Goal: Find specific page/section: Find specific page/section

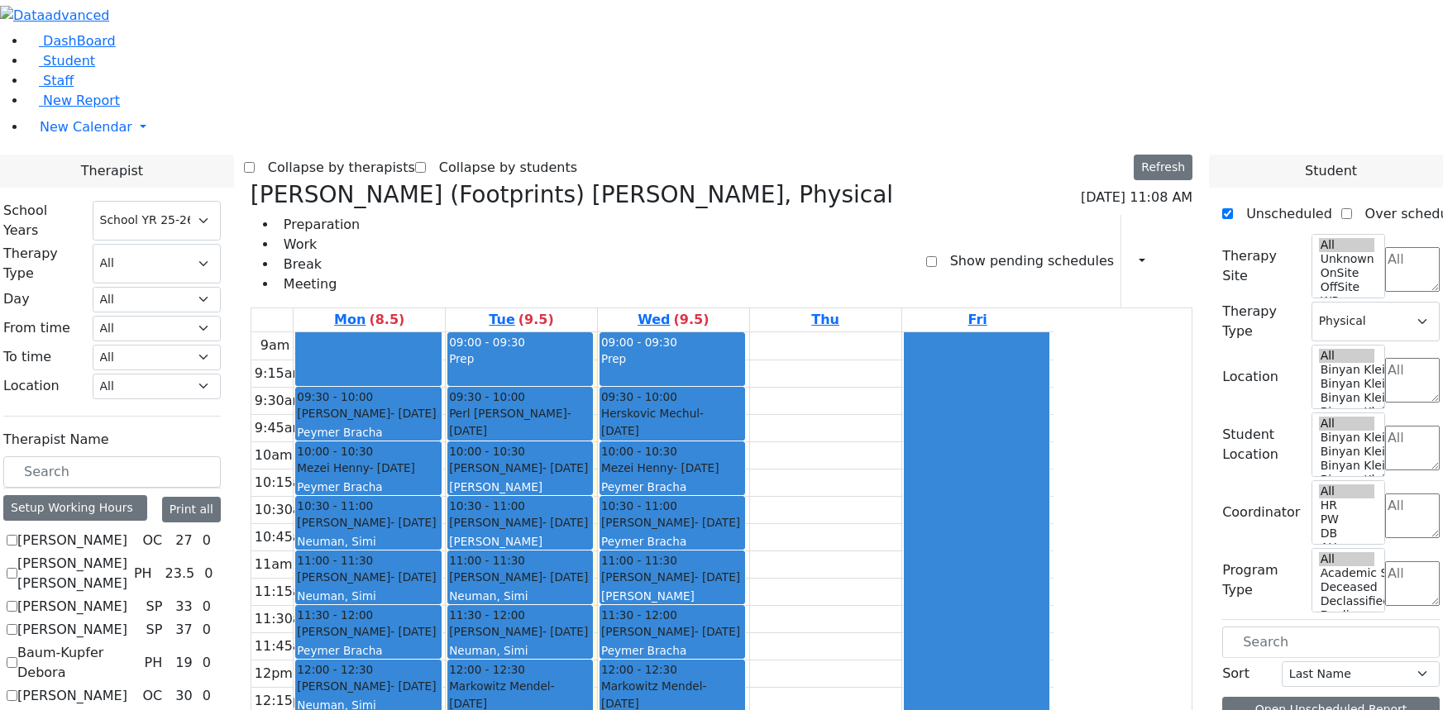
select select "212"
select select "2"
click at [83, 69] on link "Student" at bounding box center [60, 61] width 69 height 16
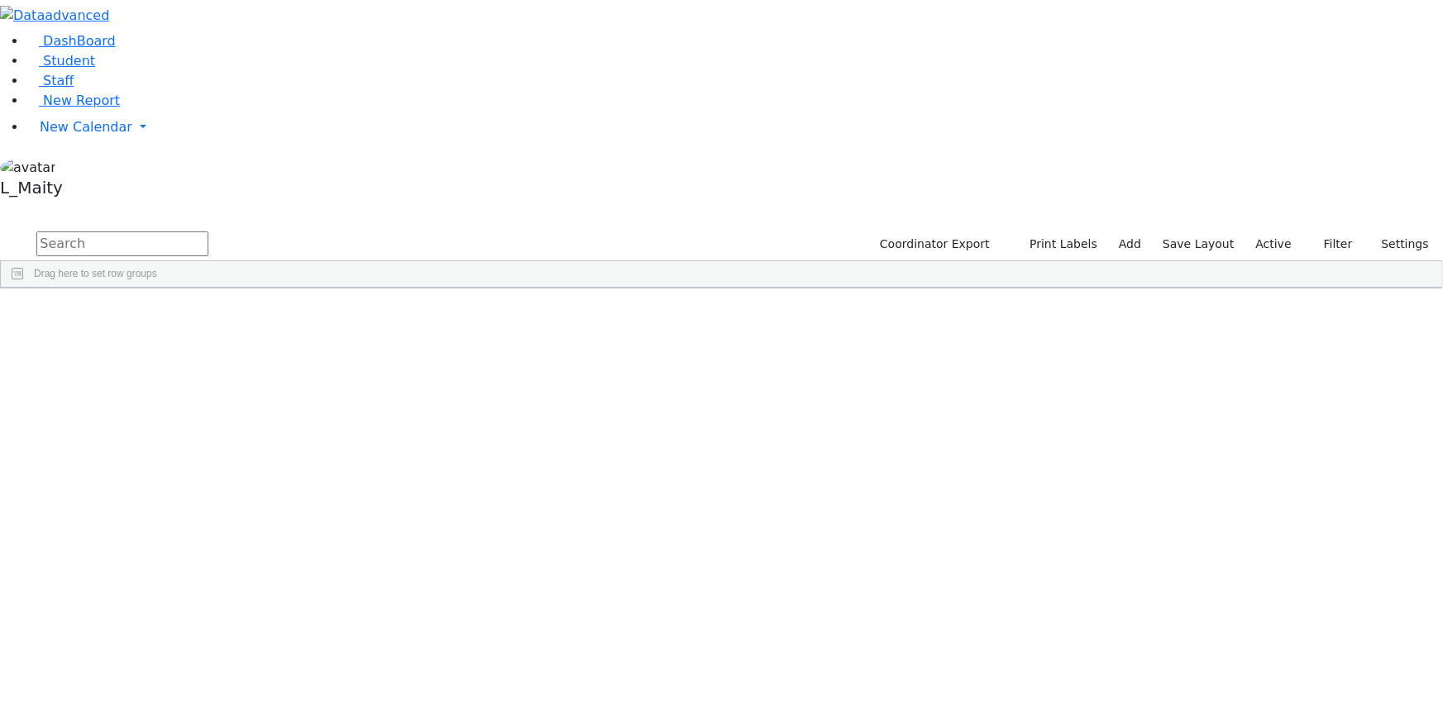
scroll to position [4360, 0]
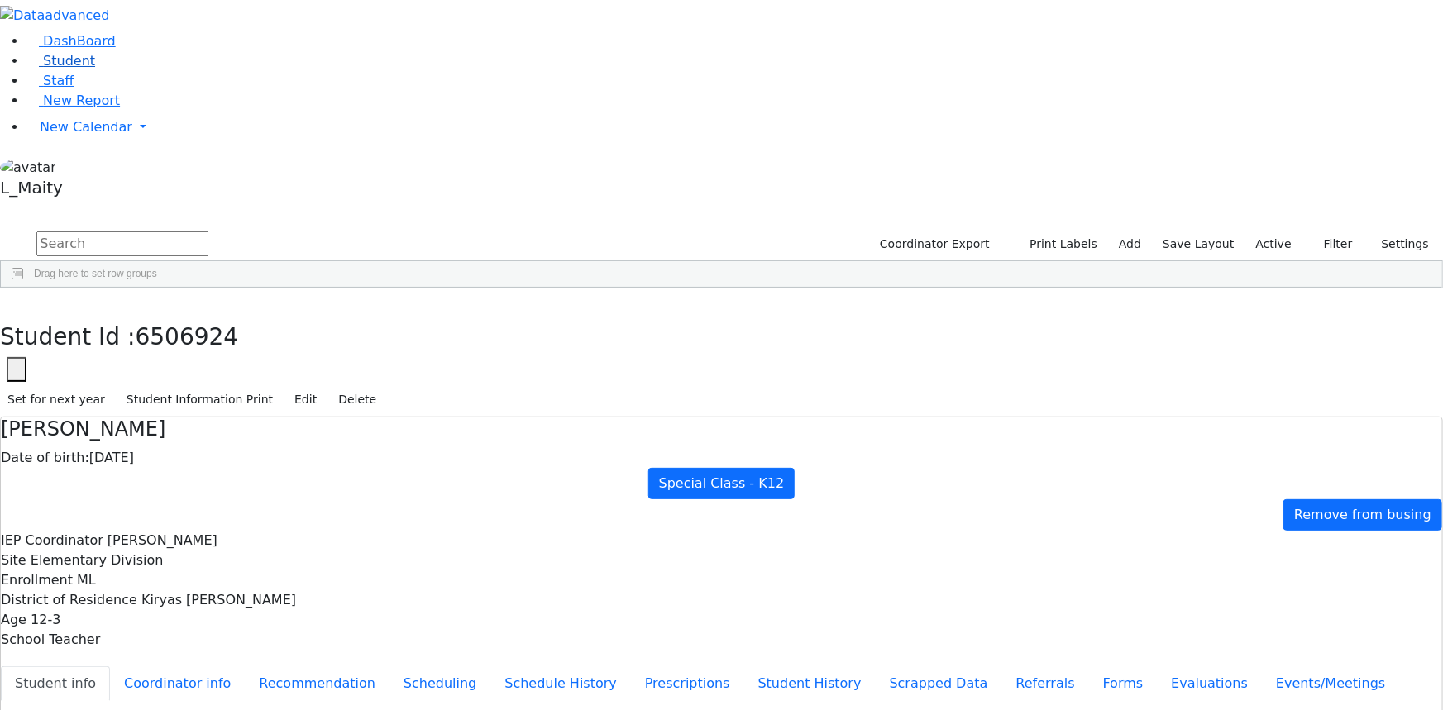
click at [87, 69] on link "Student" at bounding box center [60, 61] width 69 height 16
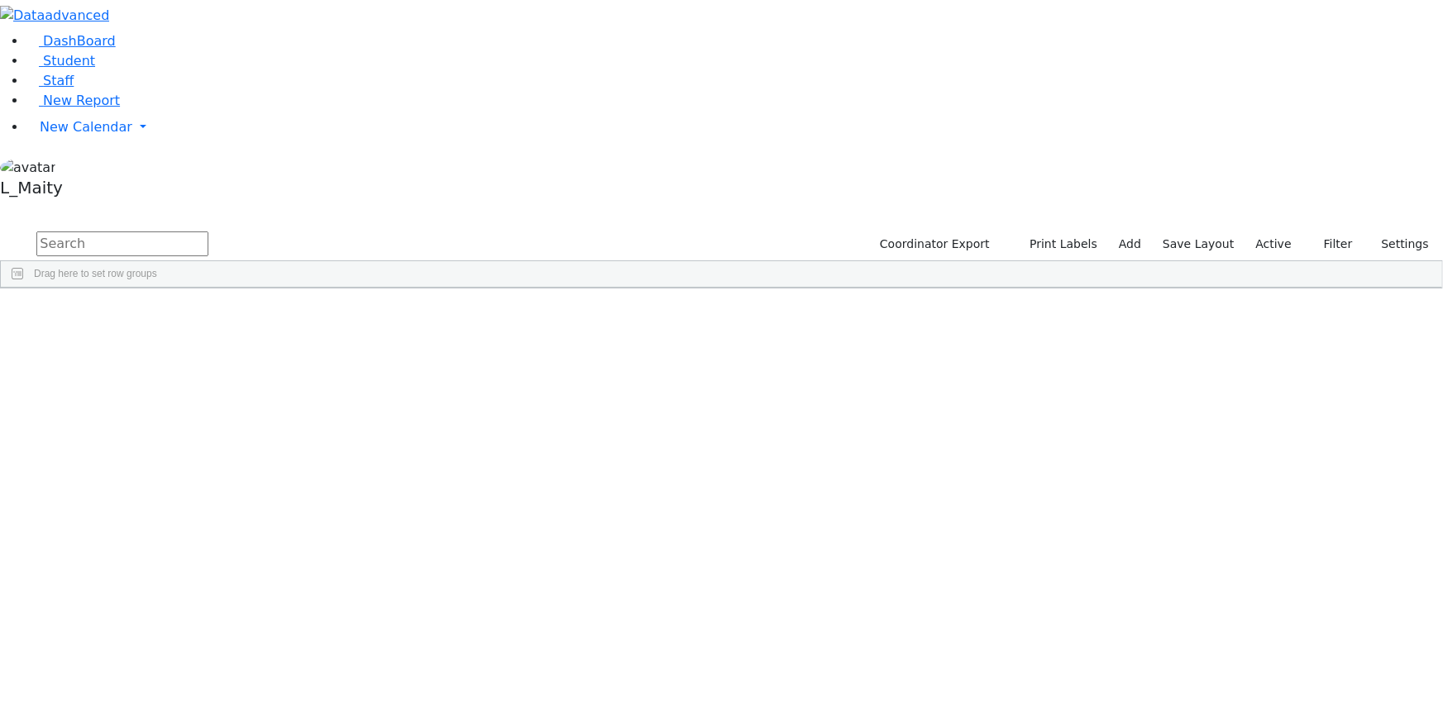
scroll to position [4586, 0]
click at [279, 507] on div "Joel" at bounding box center [231, 518] width 93 height 22
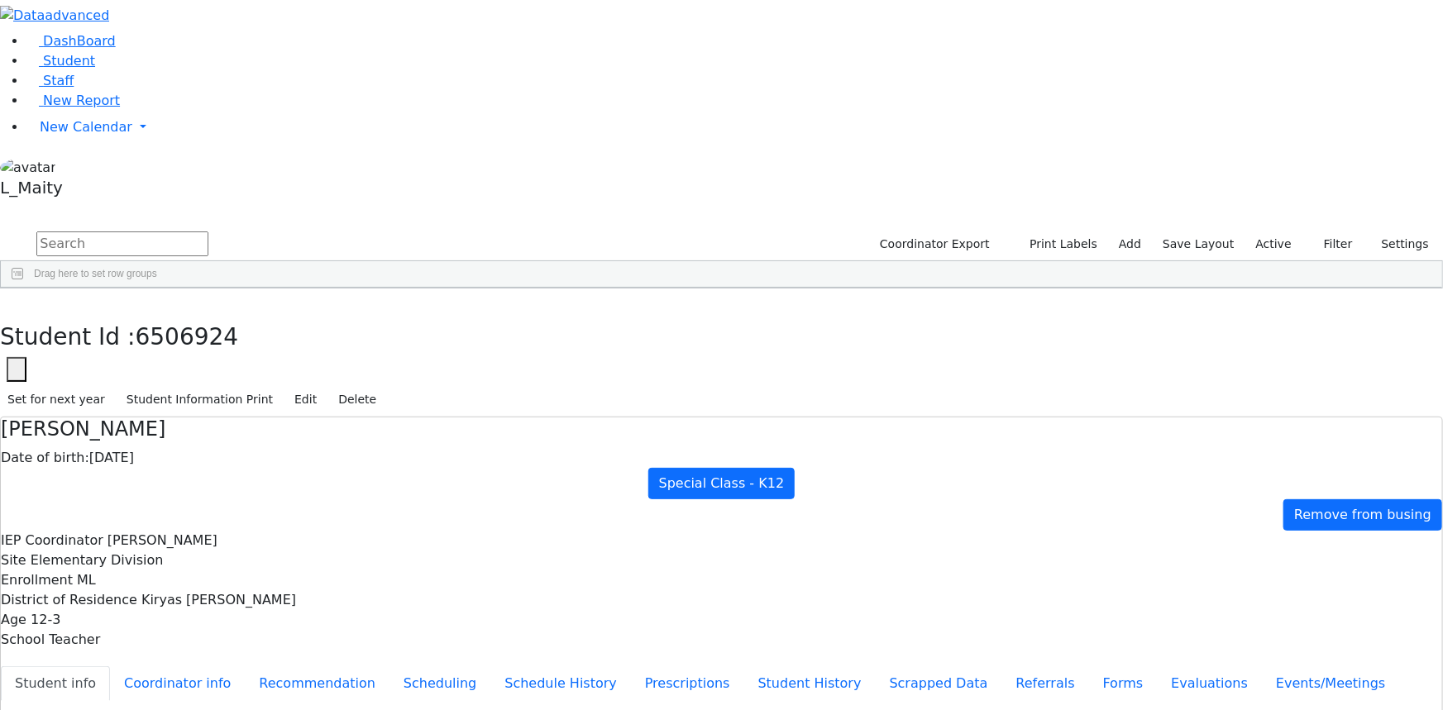
scroll to position [132, 0]
click at [17, 301] on icon "button" at bounding box center [11, 306] width 9 height 10
click at [83, 135] on span "New Calendar" at bounding box center [86, 127] width 93 height 16
click at [76, 168] on span "Calendar" at bounding box center [66, 160] width 60 height 16
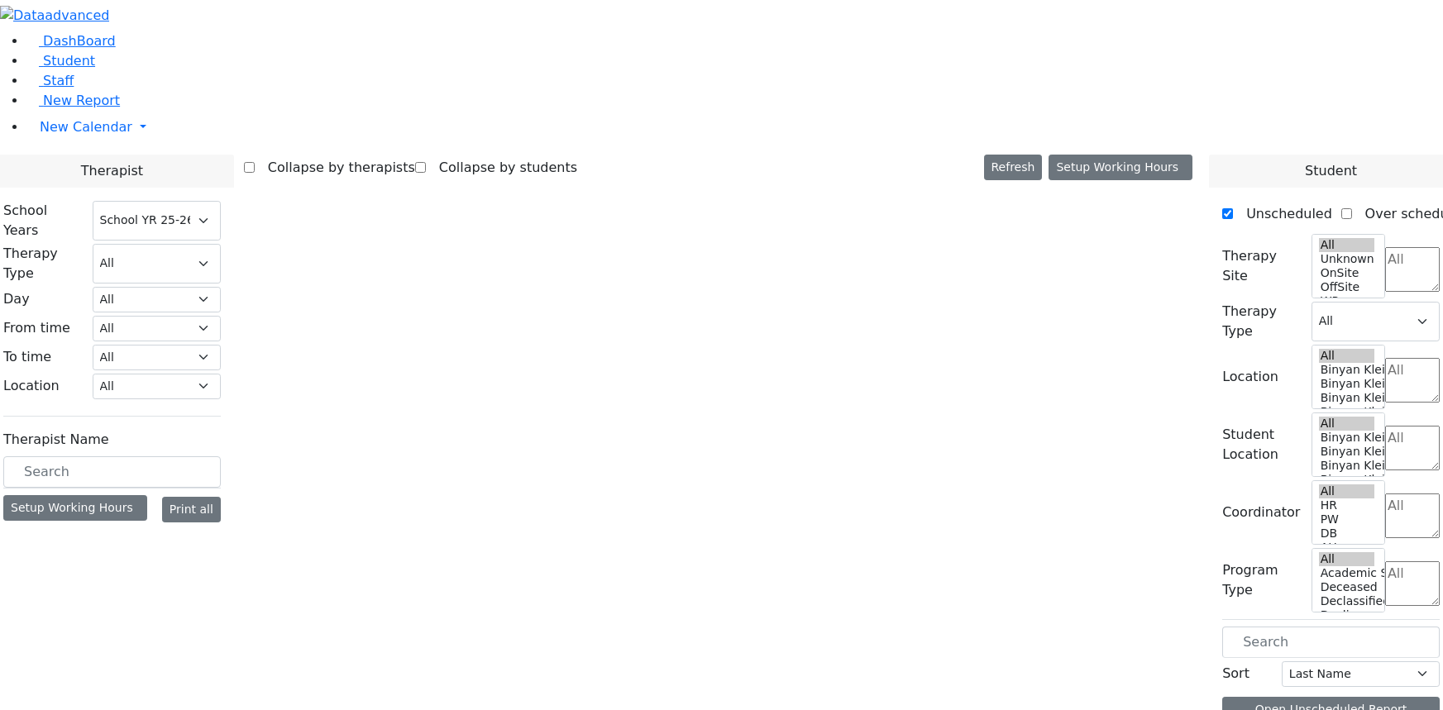
select select "212"
select select "2"
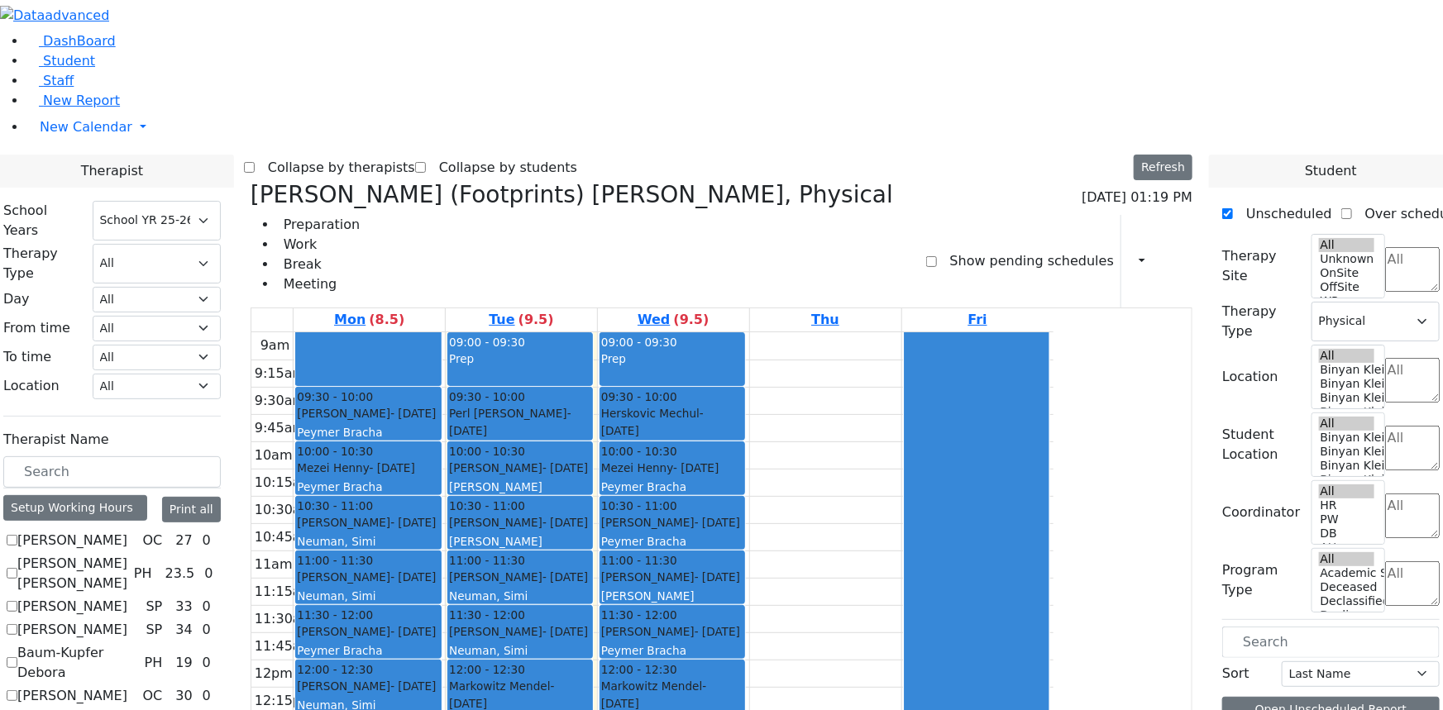
scroll to position [17, 0]
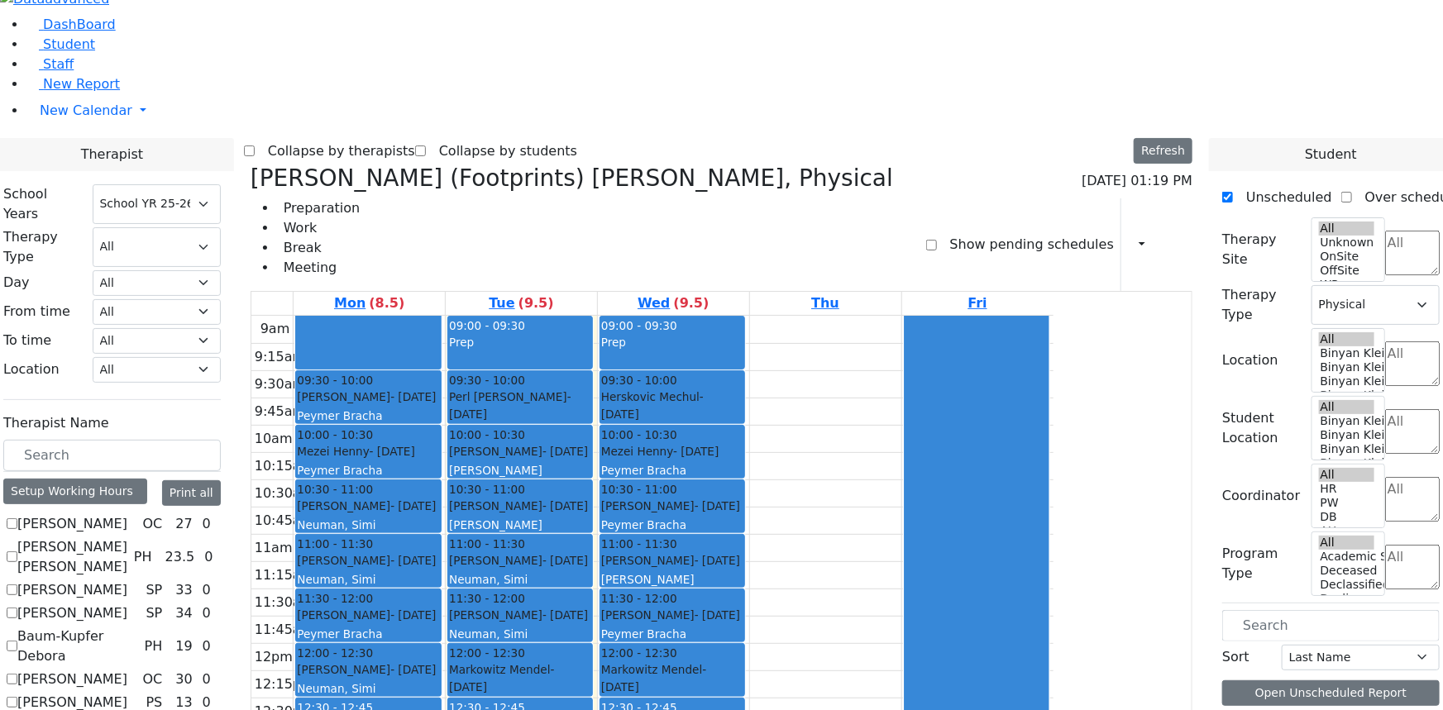
checkbox input "true"
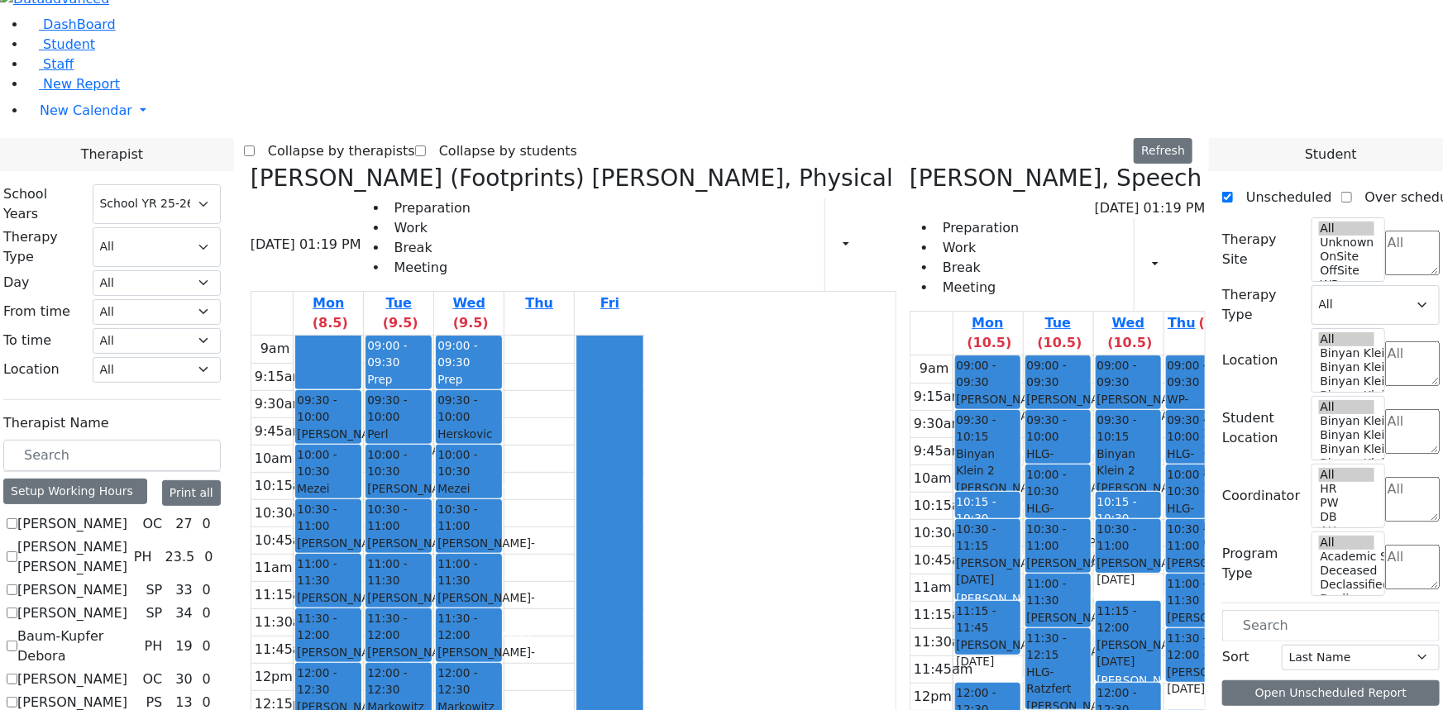
click at [251, 165] on icon at bounding box center [251, 178] width 0 height 27
select select "3"
checkbox input "false"
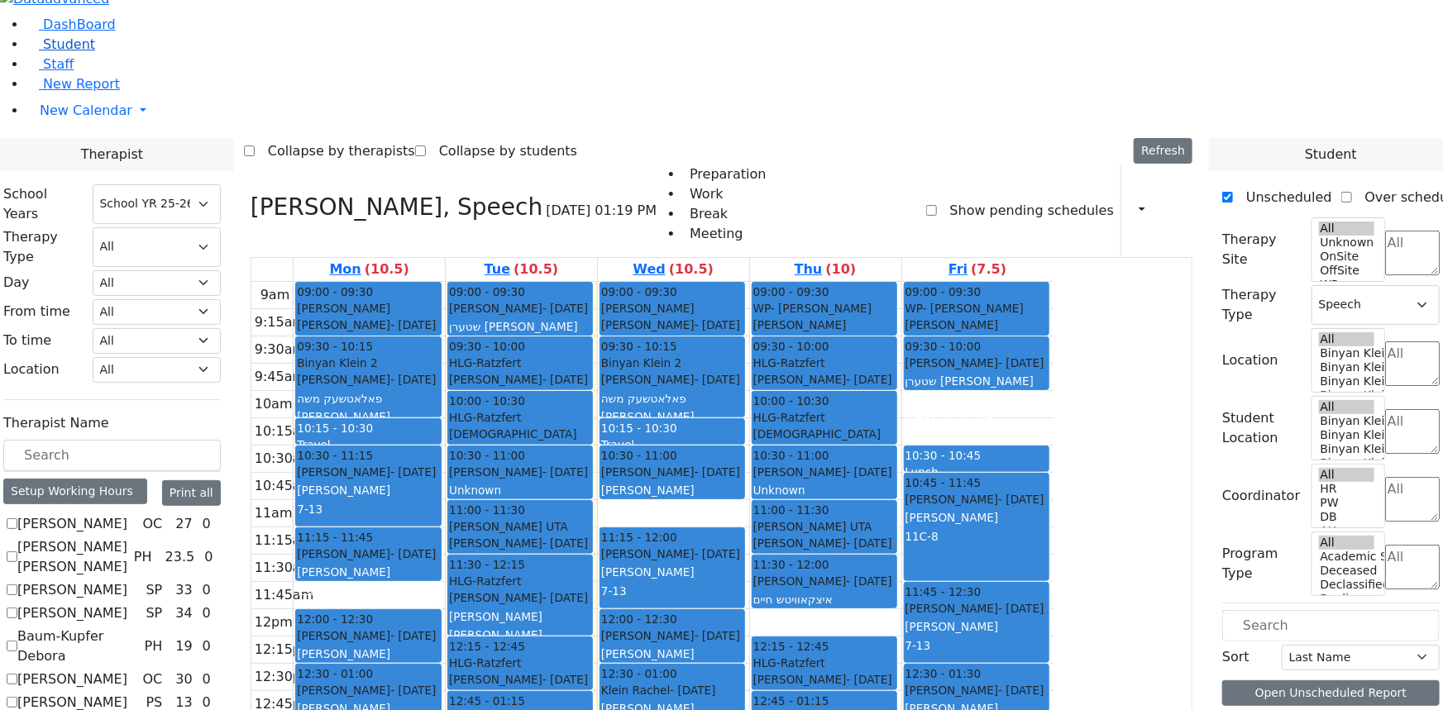
click at [58, 52] on span "Student" at bounding box center [69, 44] width 52 height 16
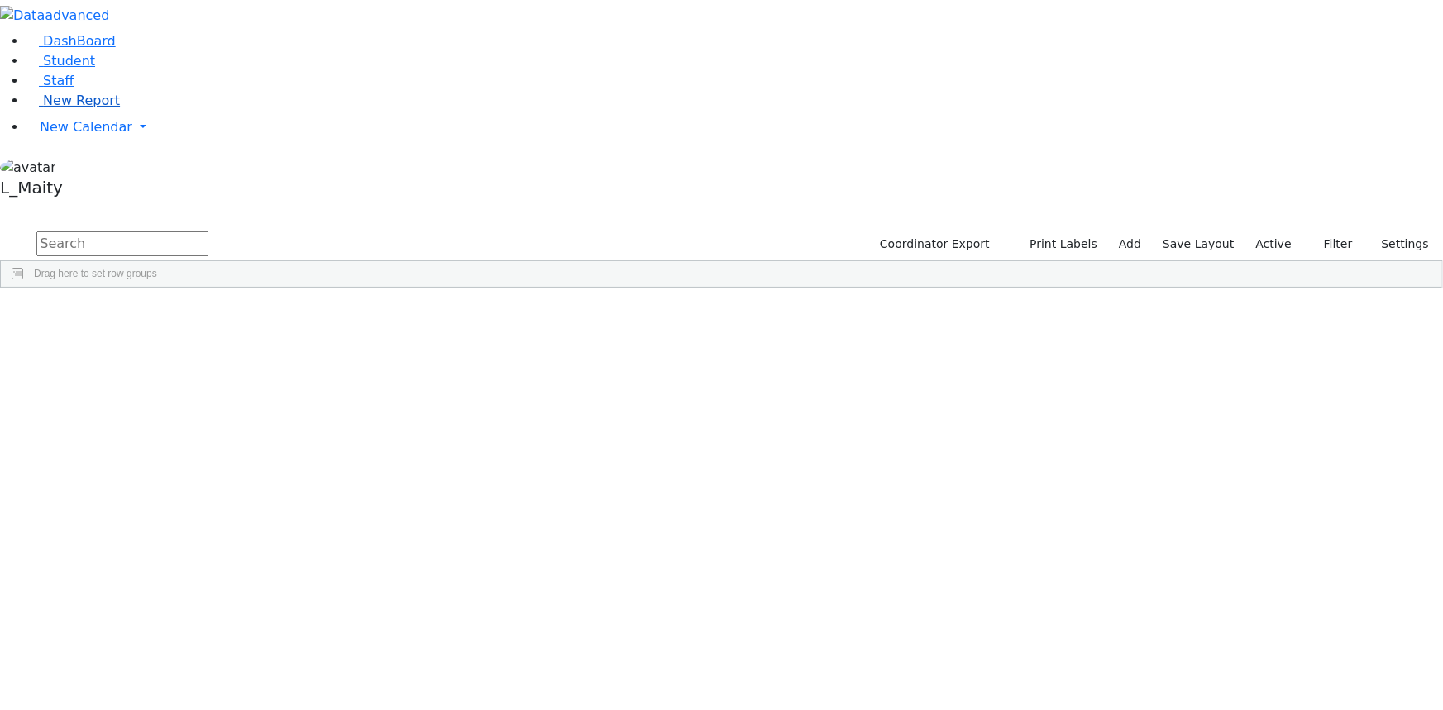
click at [98, 108] on span "New Report" at bounding box center [81, 101] width 77 height 16
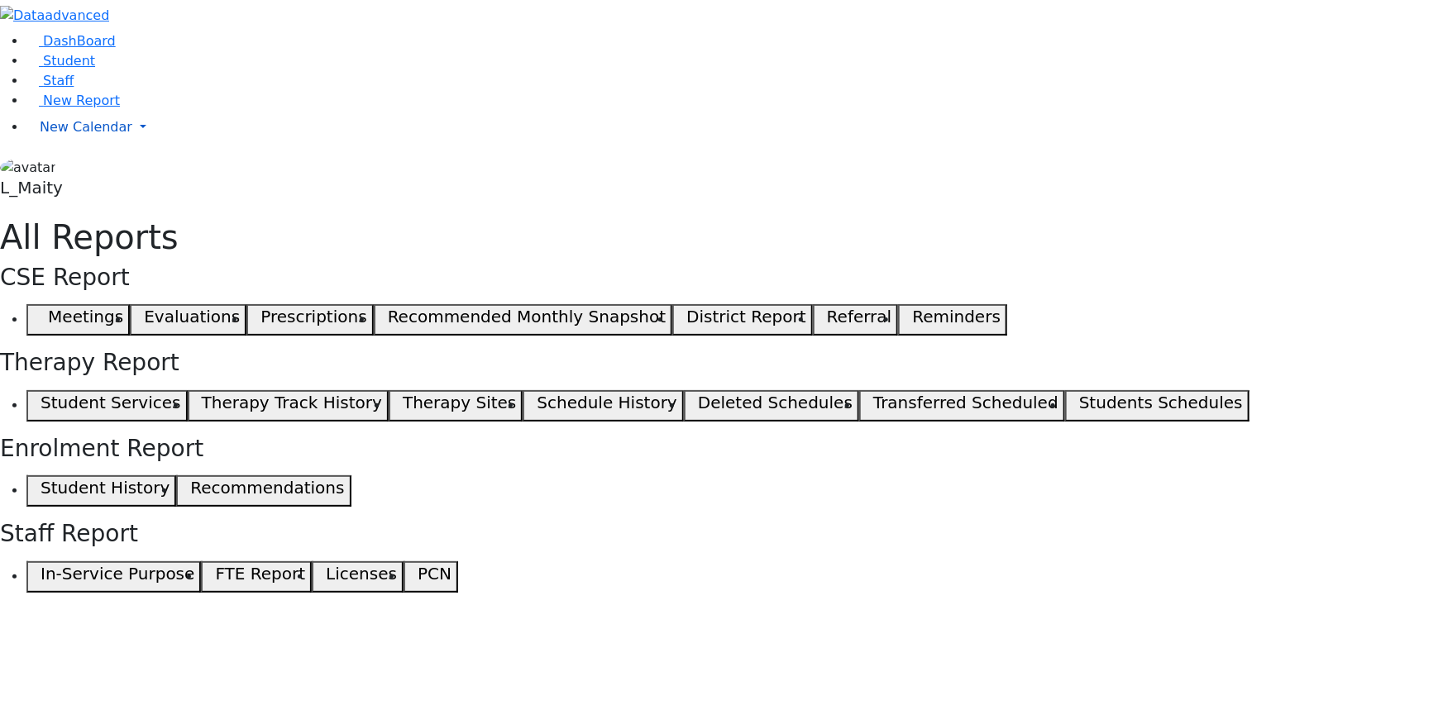
click at [84, 135] on span "New Calendar" at bounding box center [86, 127] width 93 height 16
click at [88, 168] on span "Calendar" at bounding box center [66, 160] width 60 height 16
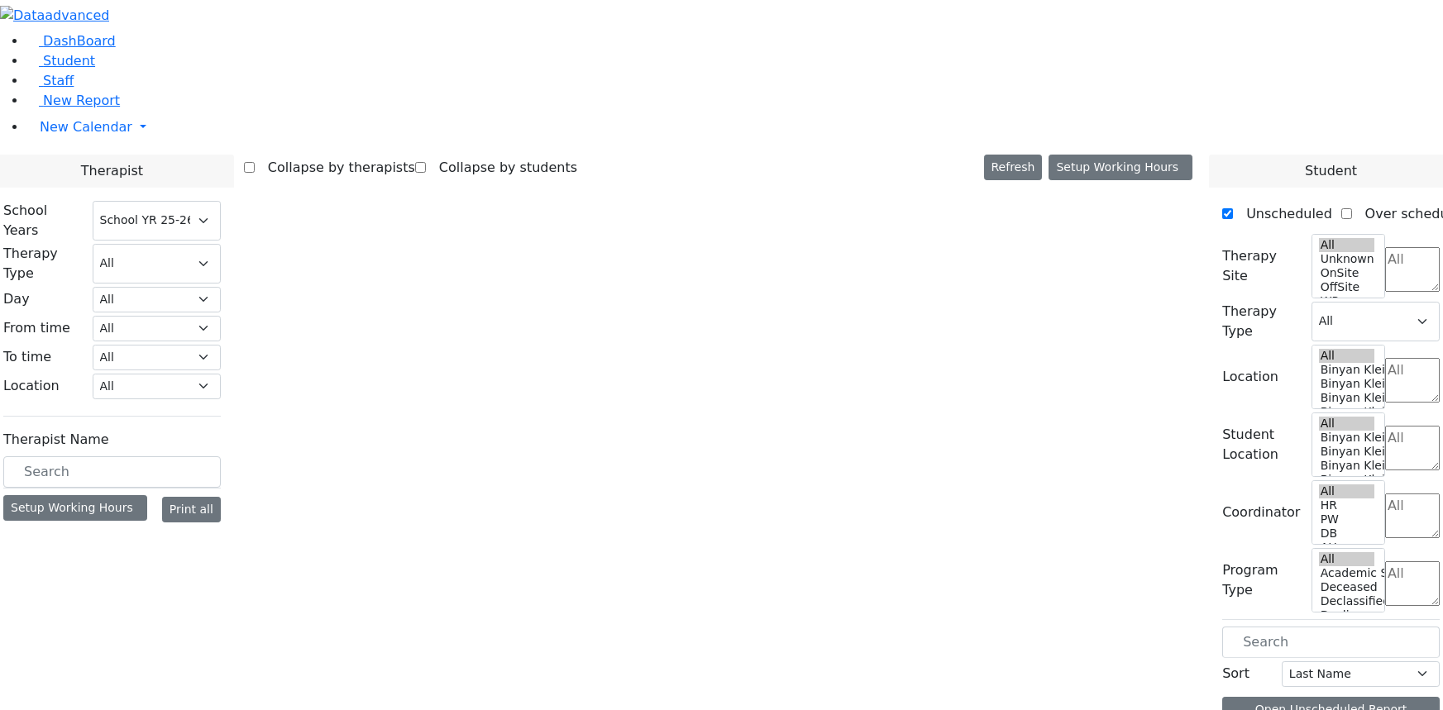
select select "212"
select select "3"
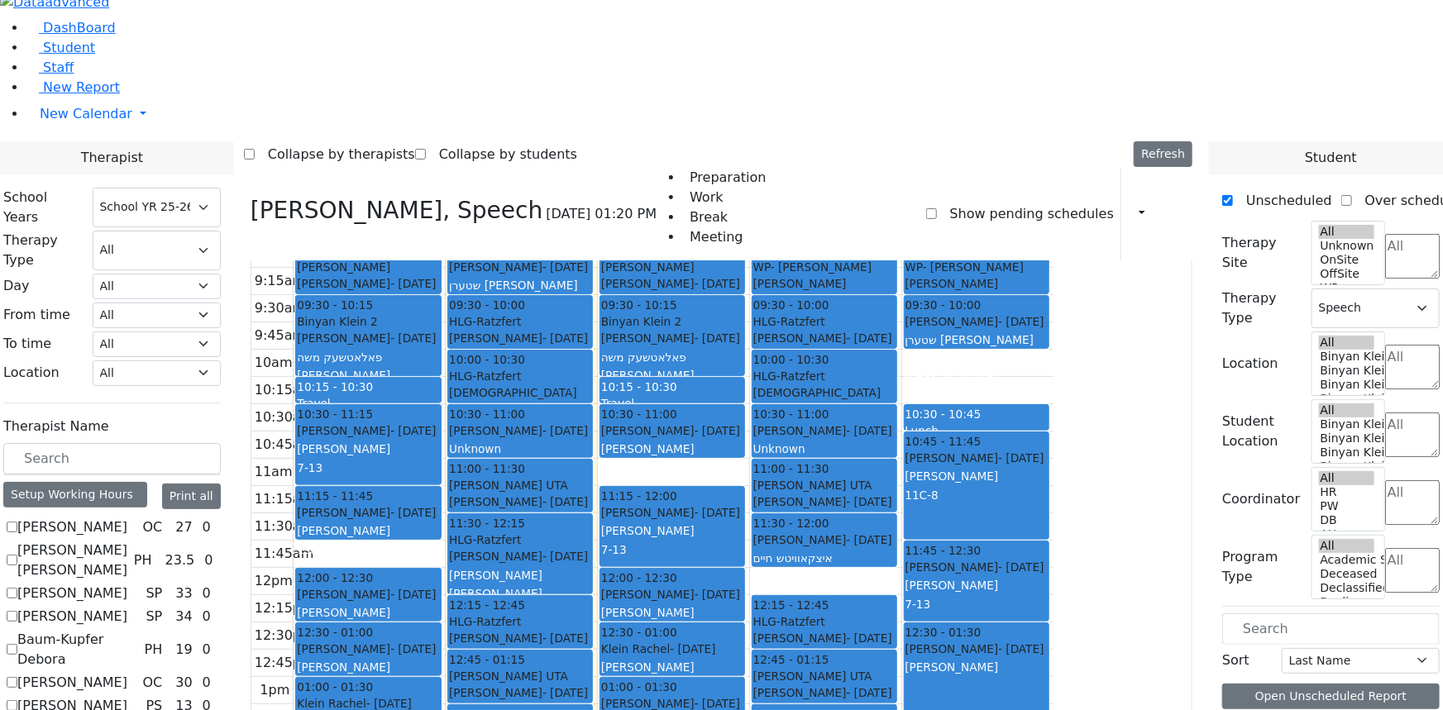
scroll to position [17, 0]
